Goal: Check status

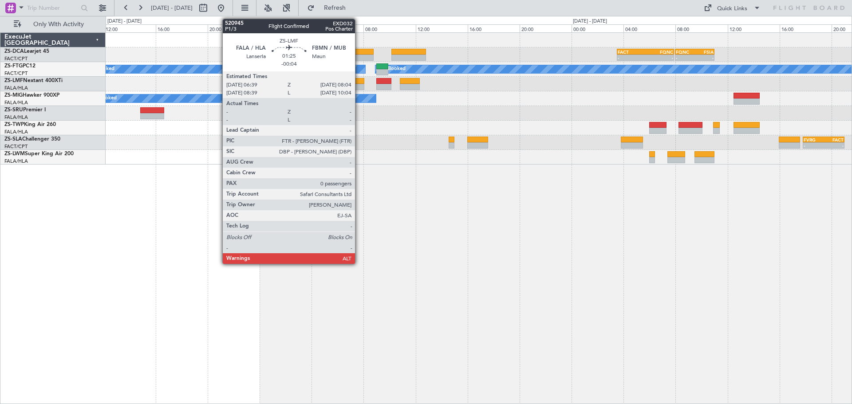
click at [359, 86] on div at bounding box center [355, 87] width 19 height 6
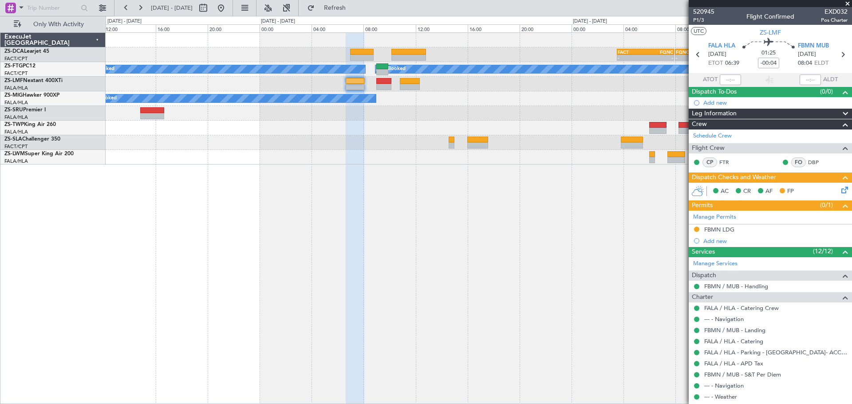
click at [846, 5] on span at bounding box center [847, 4] width 9 height 8
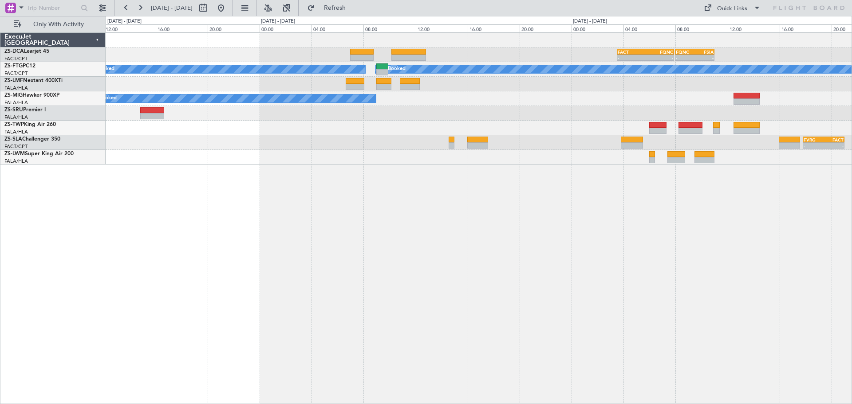
click at [495, 310] on div "- - FACT 03:30 Z FQNC 07:55 Z - - FQNC 08:00 Z FSIA 11:00 Z - - FSIA 05:50 Z FQ…" at bounding box center [479, 218] width 746 height 372
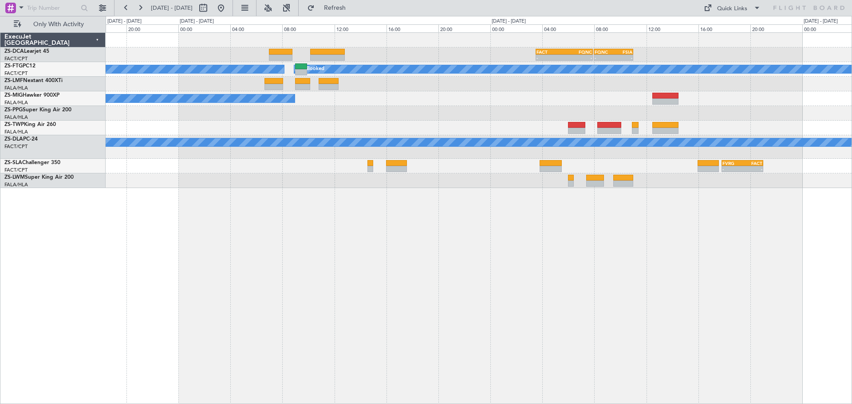
click at [610, 256] on div "- - FACT 03:30 Z FQNC 07:55 Z - - FQNC 08:00 Z FSIA 11:00 Z - - FSIA 05:50 Z FQ…" at bounding box center [479, 218] width 746 height 372
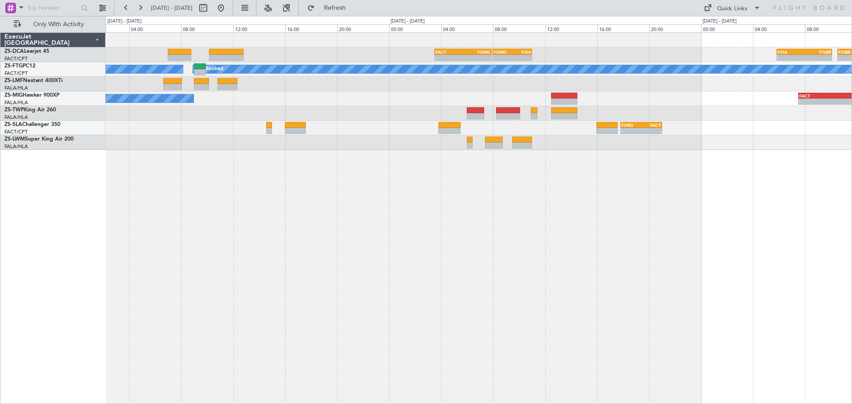
click at [201, 316] on div "- - FACT 03:30 Z FQNC 07:55 Z - - FQNC 08:00 Z FSIA 11:00 Z - - FSIA 05:50 Z FQ…" at bounding box center [479, 218] width 746 height 372
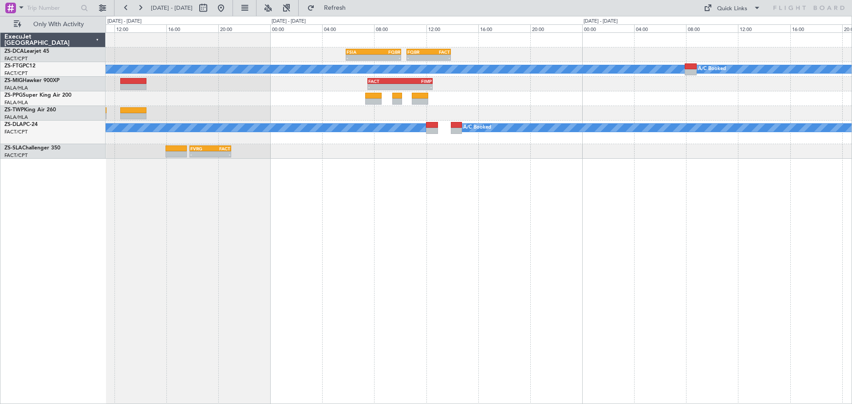
click at [567, 212] on div "- - FSIA 05:50 Z FQBR 10:05 Z - - FQBR 10:30 Z FACT 13:55 Z FACT 03:30 Z FQNC 0…" at bounding box center [479, 218] width 746 height 372
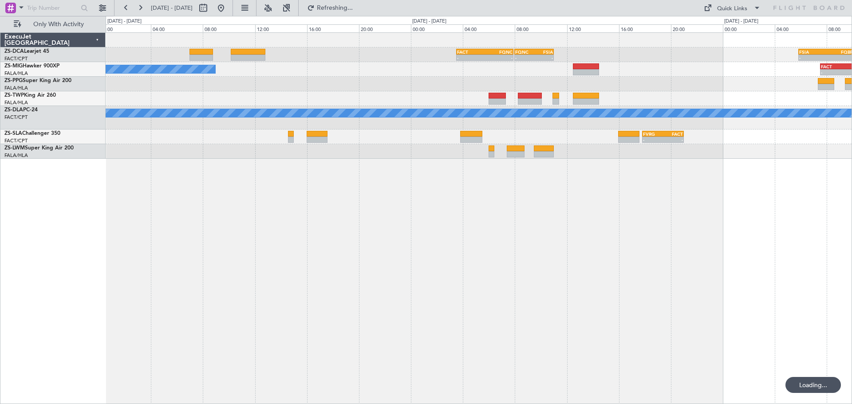
click at [530, 268] on div "- - FSIA 05:50 Z FQBR 10:05 Z FACT 03:30 Z FQNC 07:55 Z - - - - FQNC 08:00 Z FS…" at bounding box center [479, 218] width 746 height 372
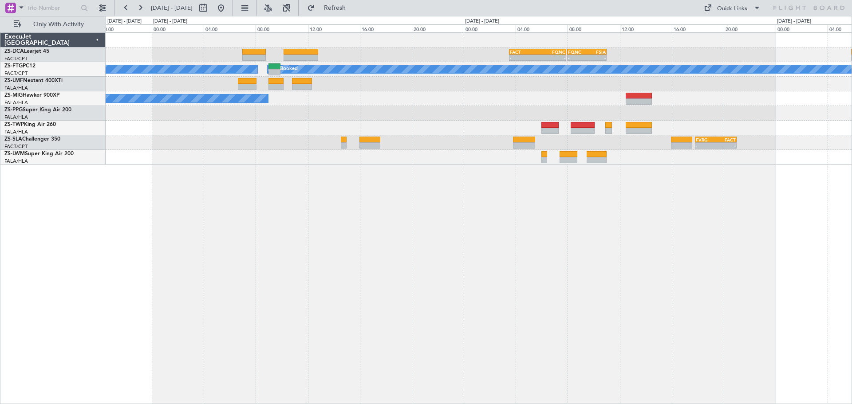
click at [455, 276] on div "- - FSIA 05:50 Z FQBR 10:05 Z FACT 03:30 Z FQNC 07:55 Z - - - - FQNC 08:00 Z FS…" at bounding box center [479, 218] width 746 height 372
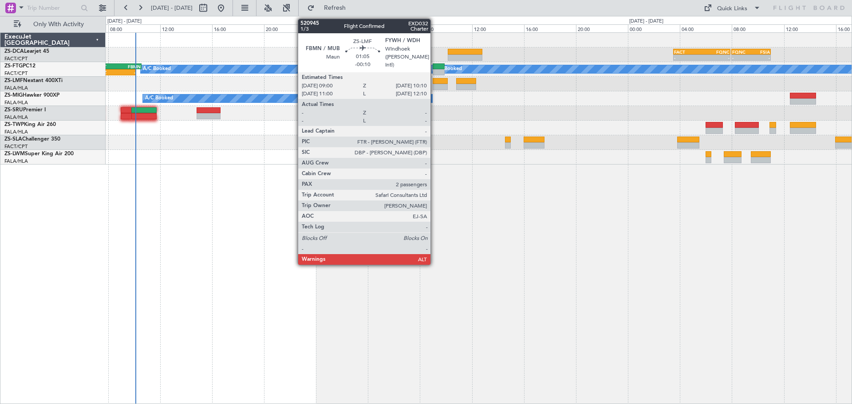
click at [437, 85] on div at bounding box center [441, 87] width 16 height 6
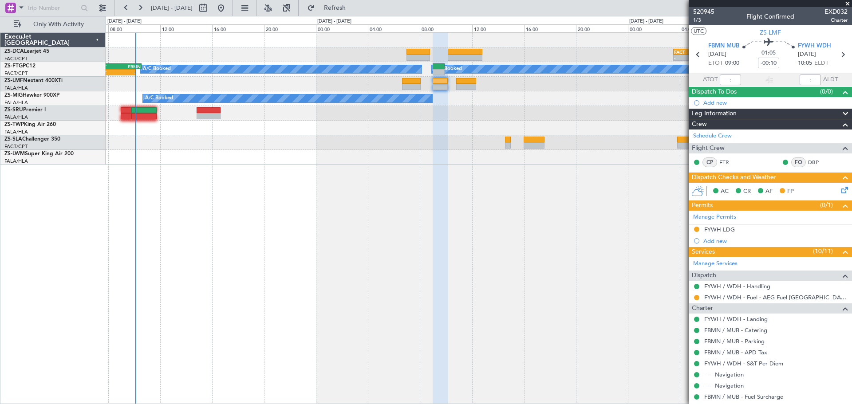
click at [845, 4] on span at bounding box center [847, 4] width 9 height 8
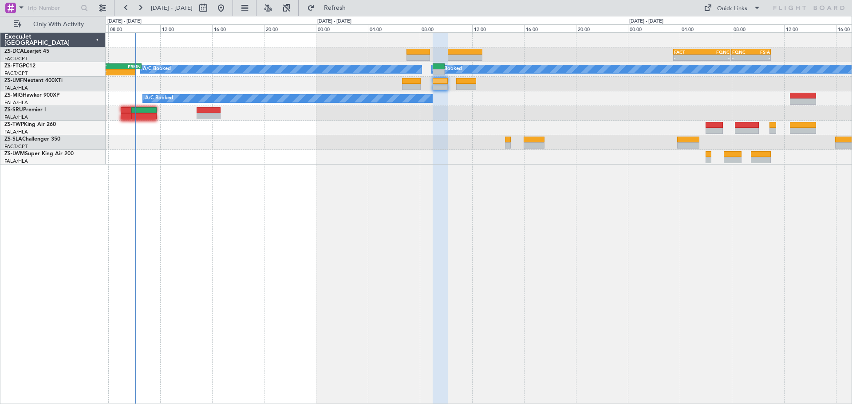
type input "0"
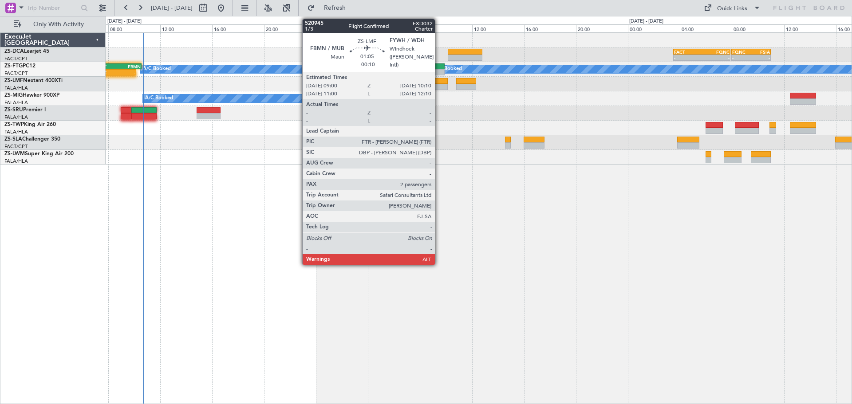
click at [439, 86] on div at bounding box center [441, 87] width 16 height 6
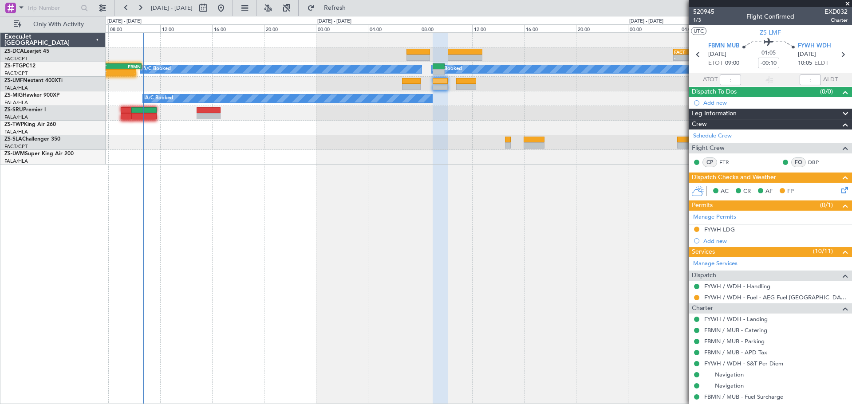
click at [847, 3] on span at bounding box center [847, 4] width 9 height 8
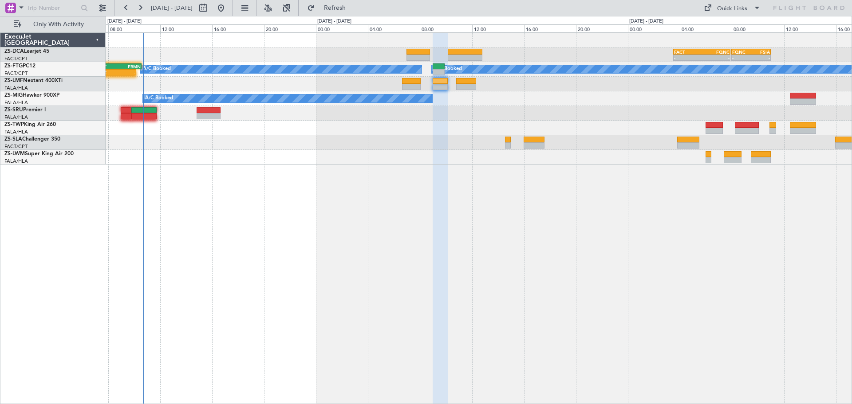
type input "0"
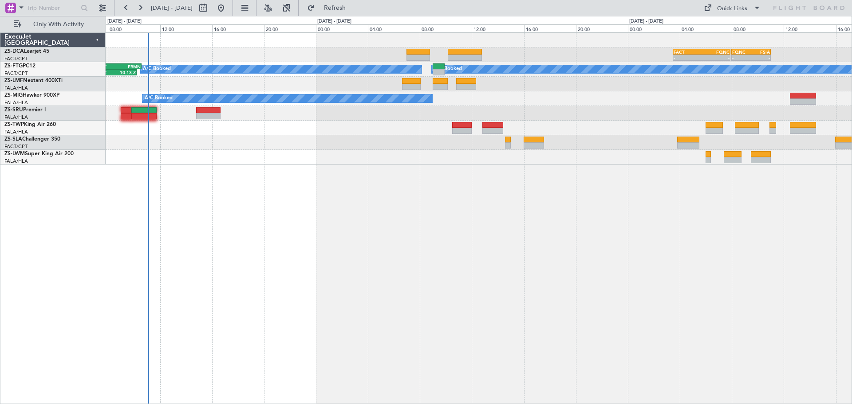
click at [386, 290] on div "- - FACT 03:30 Z FQNC 07:55 Z - - FQNC 08:00 Z FSIA 11:00 Z - - FSIA 05:50 Z FQ…" at bounding box center [479, 218] width 746 height 372
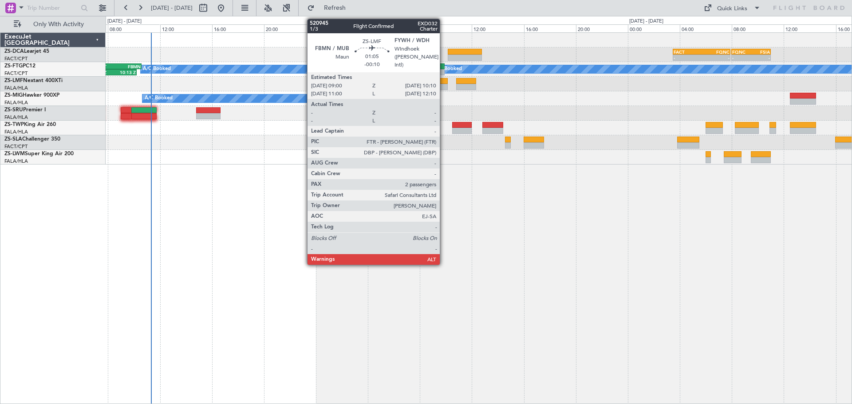
click at [444, 86] on div at bounding box center [441, 87] width 16 height 6
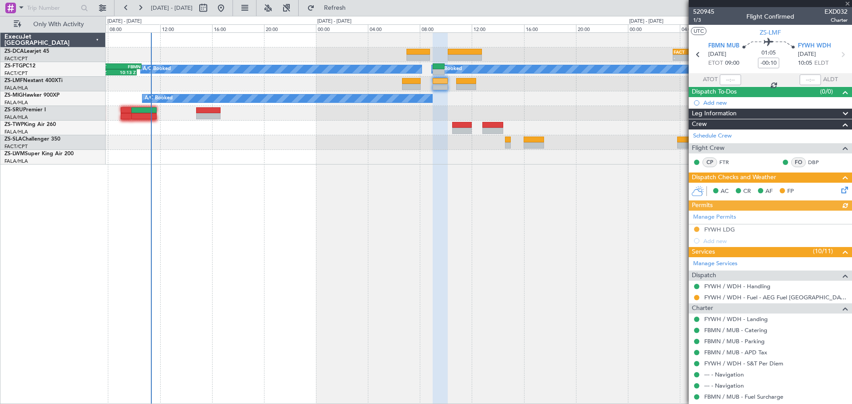
click at [846, 2] on div at bounding box center [770, 3] width 163 height 7
click at [846, 3] on span at bounding box center [847, 4] width 9 height 8
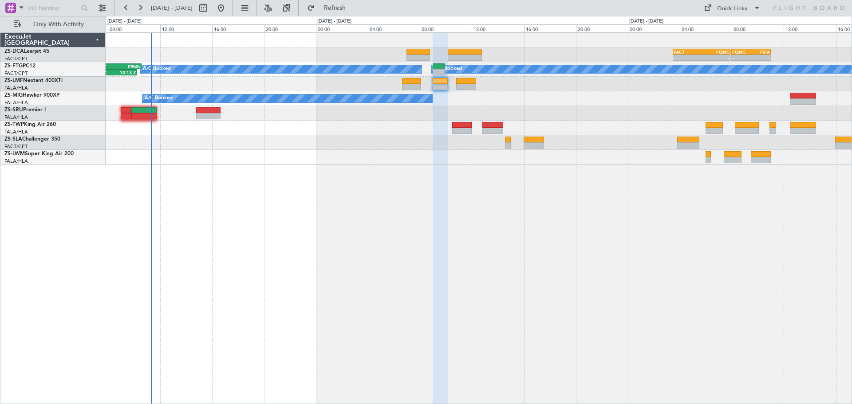
type input "0"
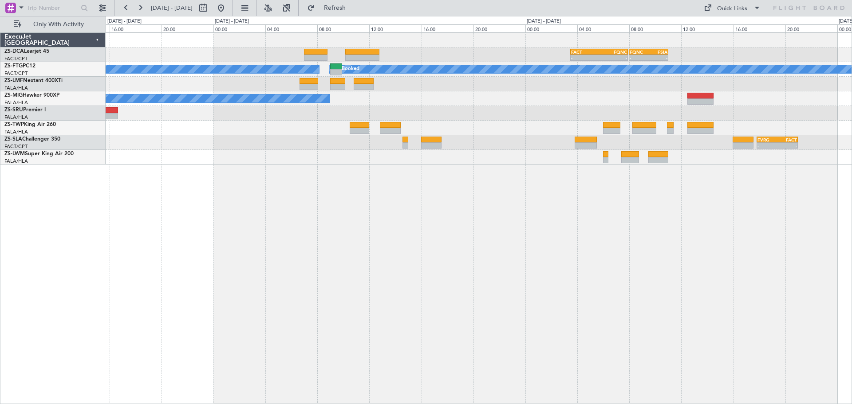
click at [536, 368] on div "- - FACT 03:30 Z FQNC 07:55 Z - - FQNC 08:00 Z FSIA 11:00 Z - - FSIA 05:50 Z FQ…" at bounding box center [479, 218] width 746 height 372
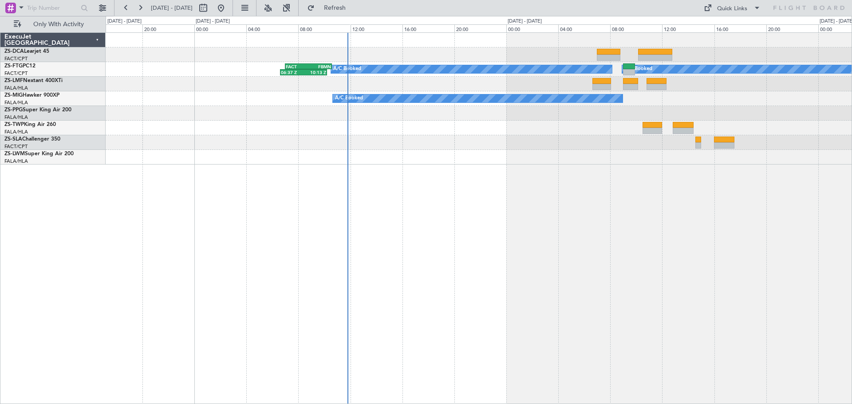
click at [698, 326] on div "FACT 03:30 Z FQNC 07:55 Z - - - - FQNC 08:00 Z FSIA 11:00 Z A/C Booked A/C Book…" at bounding box center [479, 218] width 746 height 372
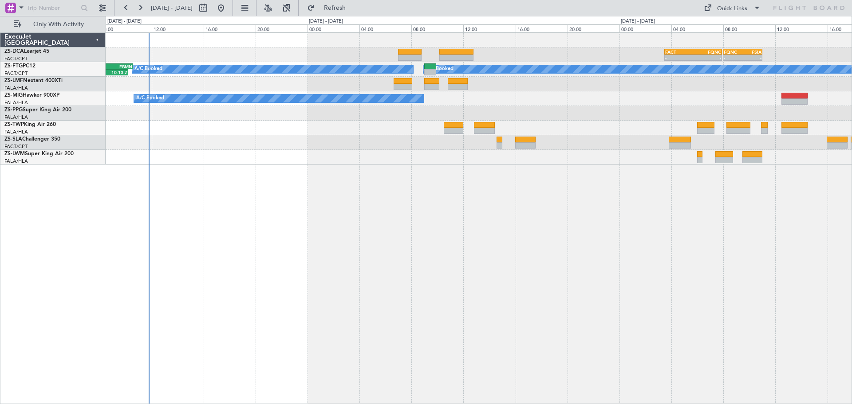
click at [392, 336] on div "FACT 03:30 Z FQNC 07:55 Z - - - - FQNC 08:00 Z FSIA 11:00 Z - - FSIA 05:50 Z FQ…" at bounding box center [479, 218] width 746 height 372
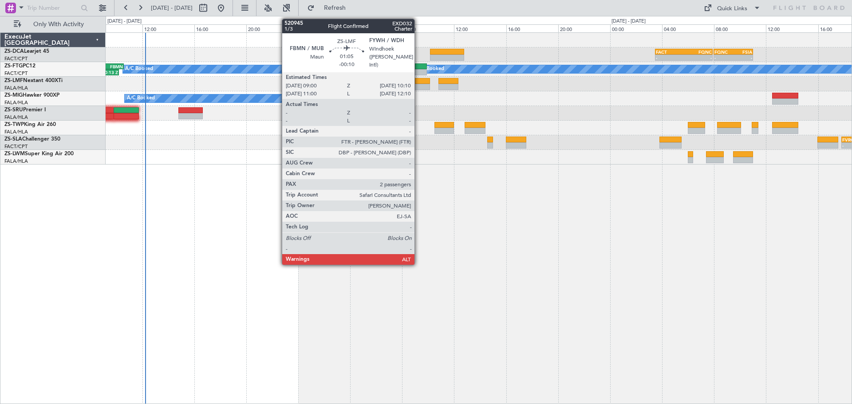
click at [418, 85] on div at bounding box center [423, 87] width 16 height 6
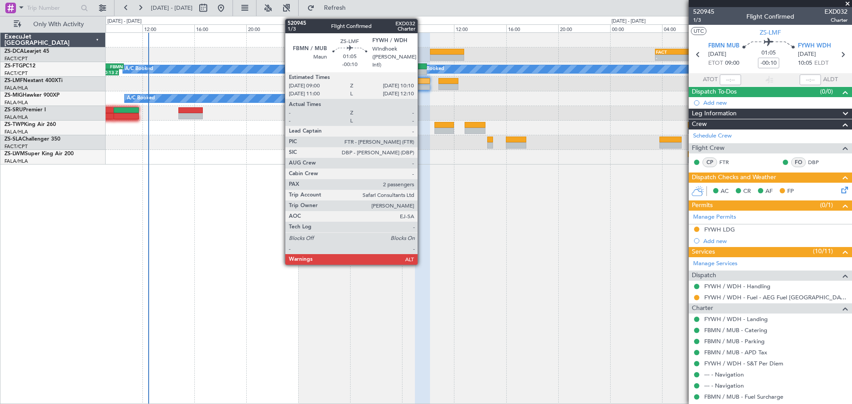
click at [422, 85] on div at bounding box center [423, 87] width 16 height 6
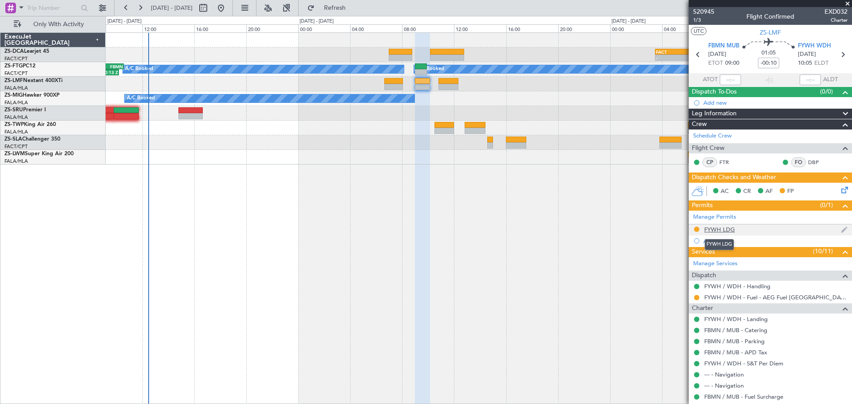
click at [725, 229] on div "FYWH LDG" at bounding box center [719, 230] width 31 height 8
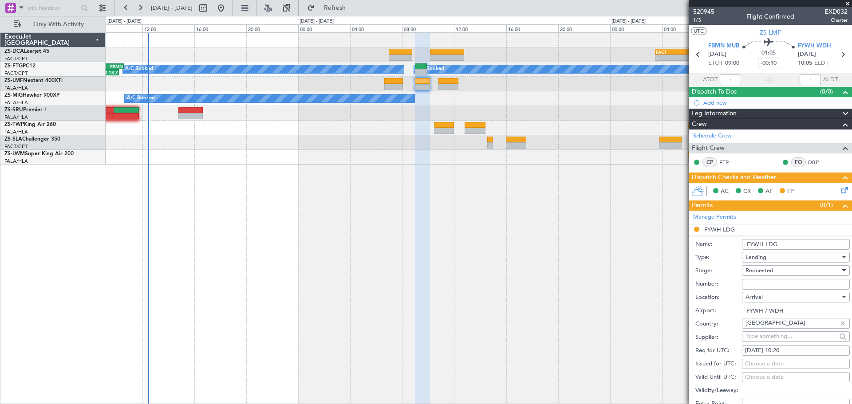
click at [846, 3] on span at bounding box center [847, 4] width 9 height 8
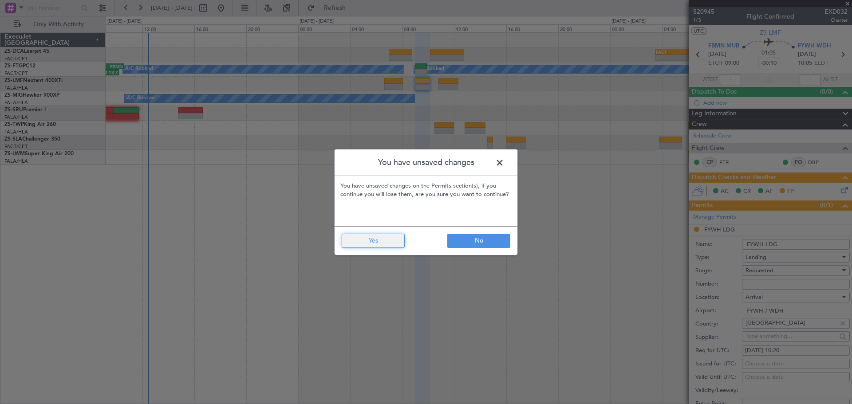
click at [386, 236] on button "Yes" at bounding box center [373, 241] width 63 height 14
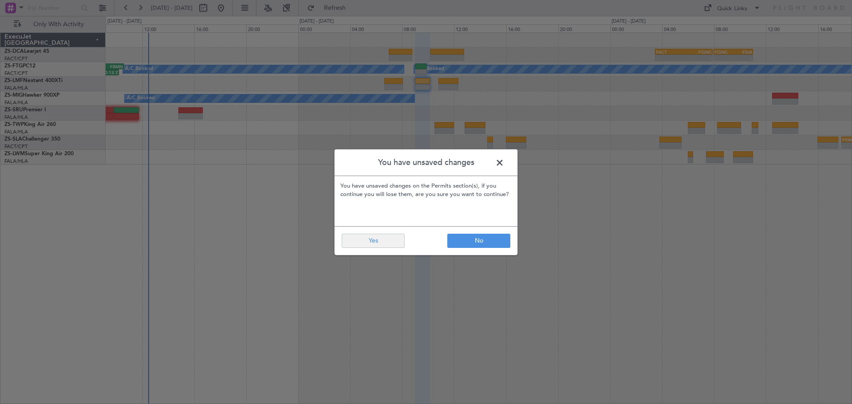
type input "0"
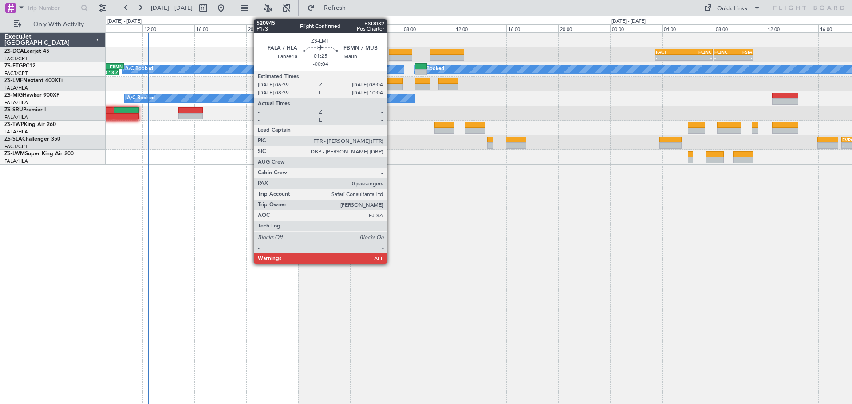
click at [390, 85] on div at bounding box center [393, 87] width 19 height 6
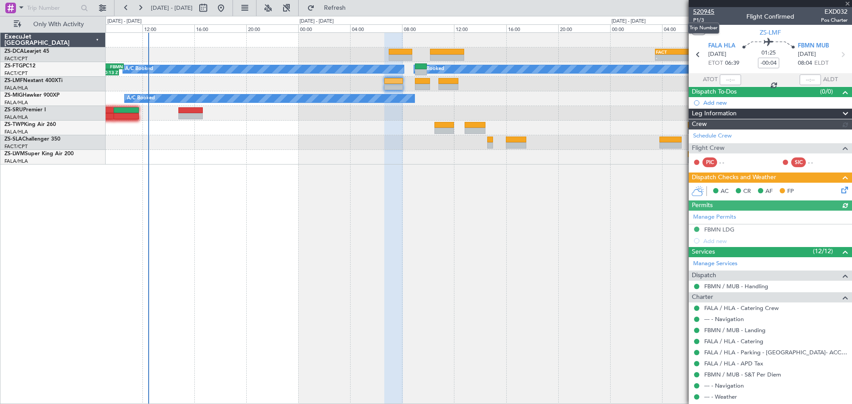
click at [707, 12] on span "520945" at bounding box center [703, 11] width 21 height 9
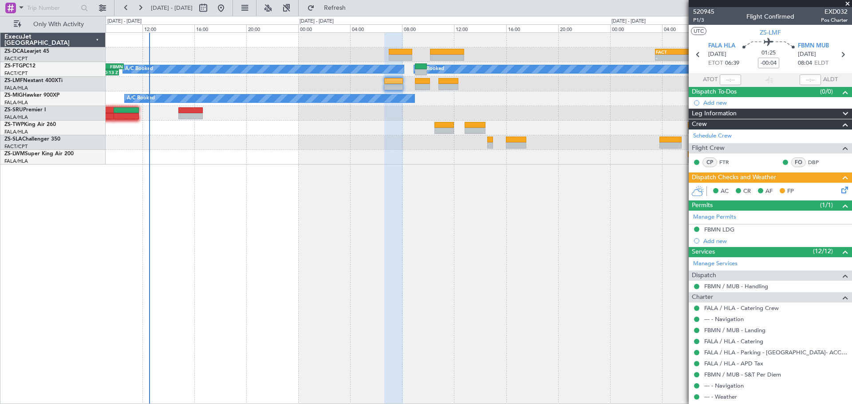
click at [847, 2] on span at bounding box center [847, 4] width 9 height 8
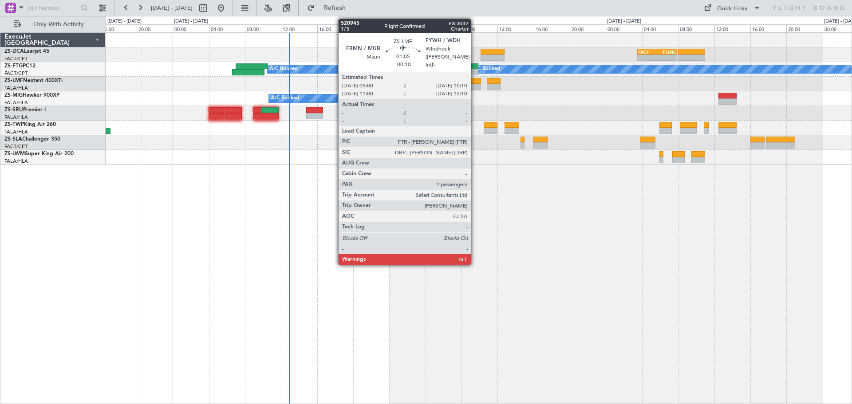
click at [475, 85] on div at bounding box center [475, 87] width 11 height 6
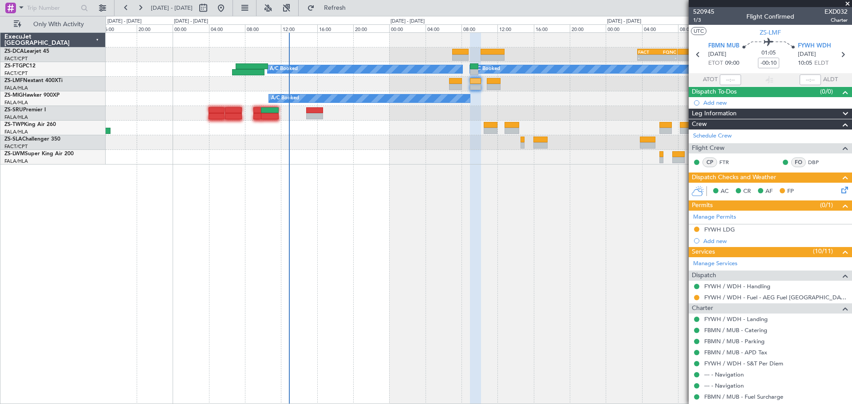
click at [848, 4] on span at bounding box center [847, 4] width 9 height 8
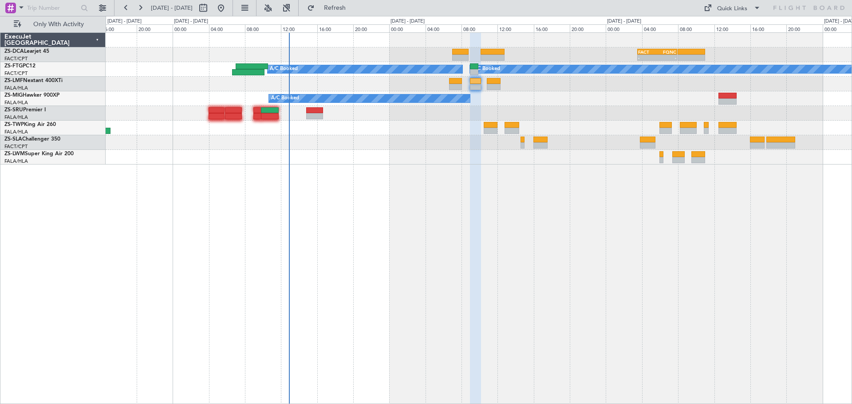
type input "0"
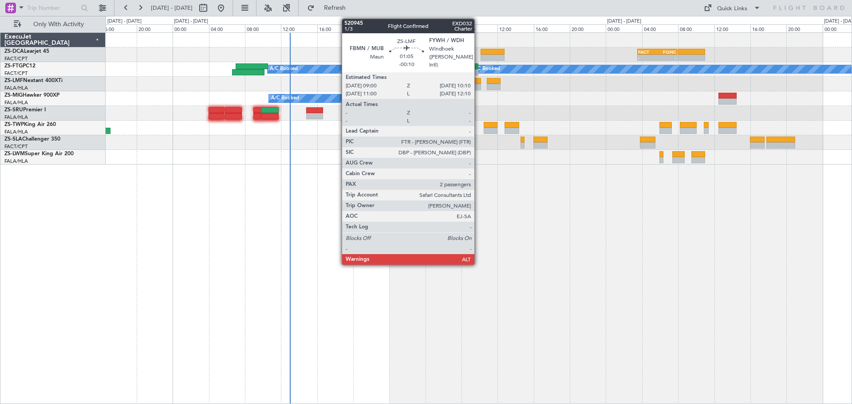
click at [478, 81] on div at bounding box center [475, 81] width 11 height 6
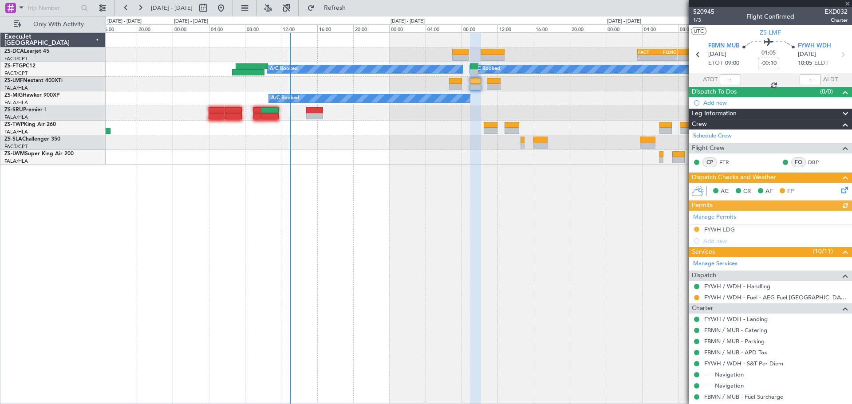
click at [846, 5] on div at bounding box center [770, 3] width 163 height 7
drag, startPoint x: 845, startPoint y: 5, endPoint x: 459, endPoint y: 41, distance: 387.7
click at [845, 5] on span at bounding box center [847, 4] width 9 height 8
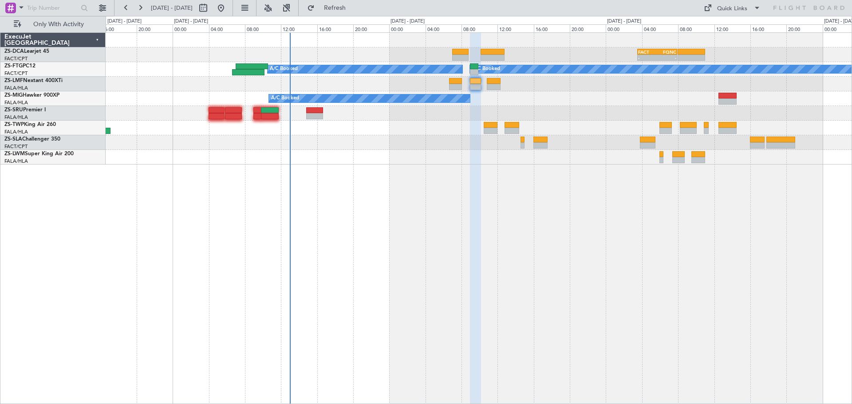
type input "0"
